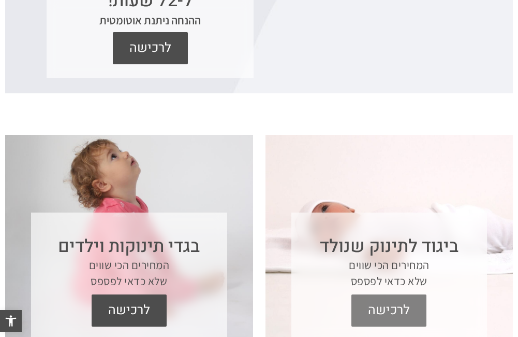
click at [411, 300] on span "לרכישה" at bounding box center [389, 310] width 60 height 32
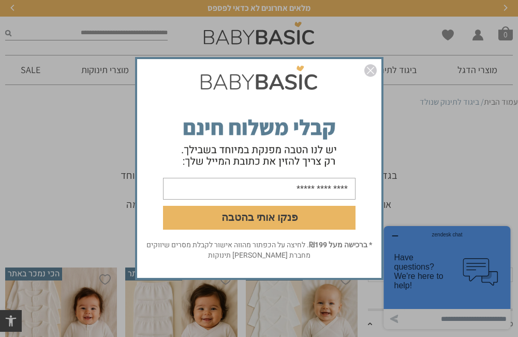
click at [371, 68] on img "סגור" at bounding box center [371, 70] width 12 height 12
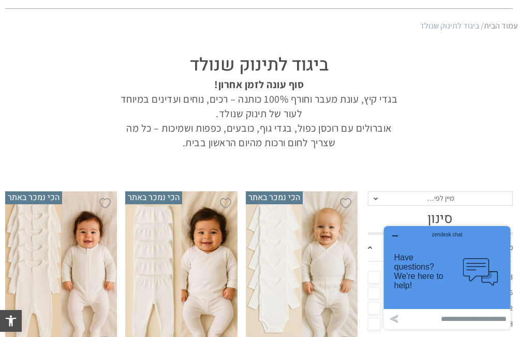
scroll to position [207, 0]
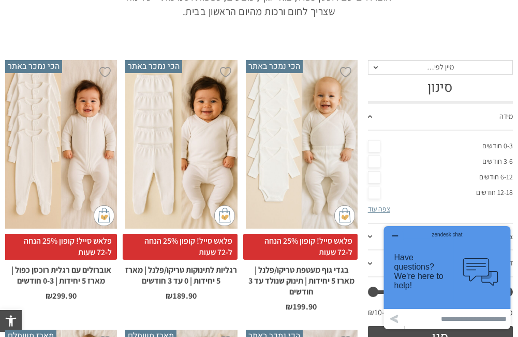
click at [380, 146] on link "0-3 חודשים" at bounding box center [440, 146] width 145 height 16
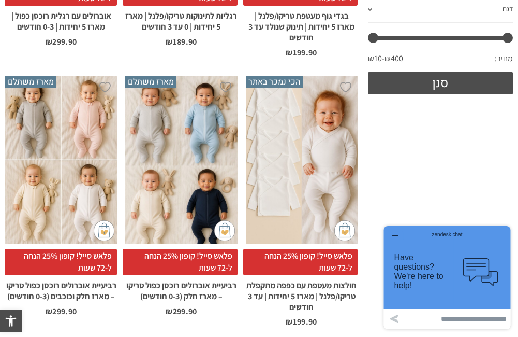
scroll to position [466, 0]
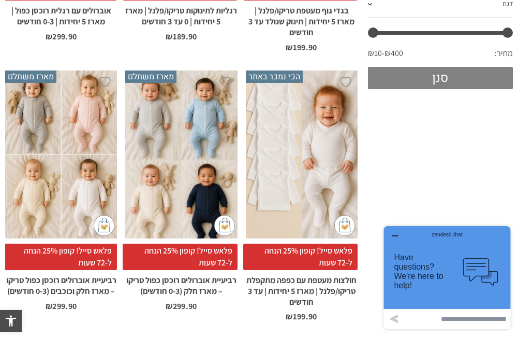
click at [484, 79] on button "סנן" at bounding box center [440, 78] width 145 height 22
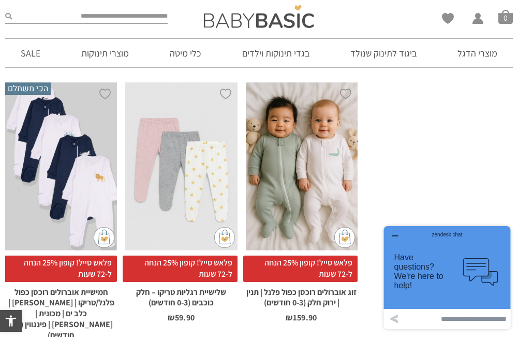
scroll to position [741, 0]
